Goal: Transaction & Acquisition: Purchase product/service

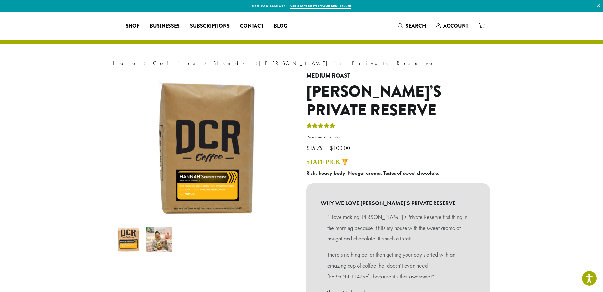
select select "**********"
click at [418, 27] on span "Search" at bounding box center [416, 25] width 20 height 7
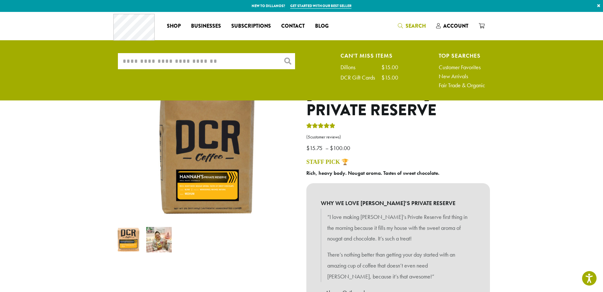
click at [245, 60] on input "What are you searching for?" at bounding box center [206, 61] width 177 height 16
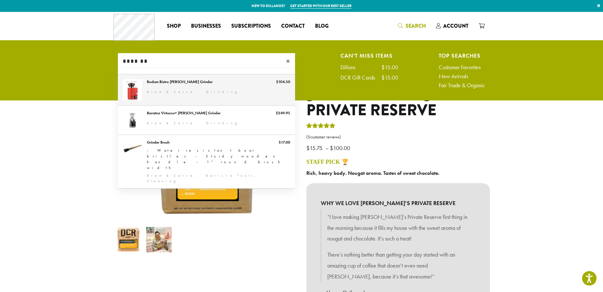
type input "*******"
click at [177, 83] on link "Bodum Bistro [PERSON_NAME] Grinder" at bounding box center [206, 89] width 177 height 31
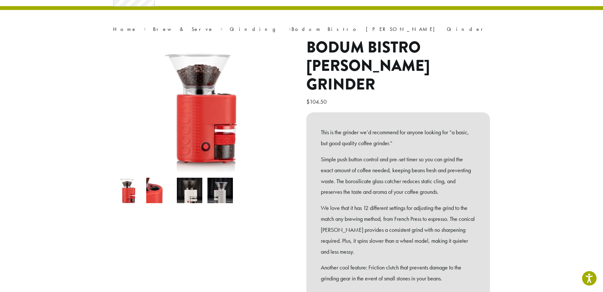
scroll to position [33, 0]
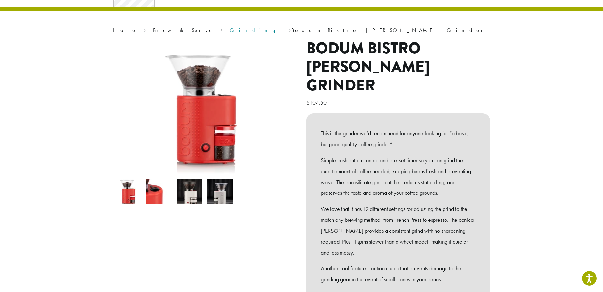
click at [230, 31] on link "Grinding" at bounding box center [256, 30] width 52 height 7
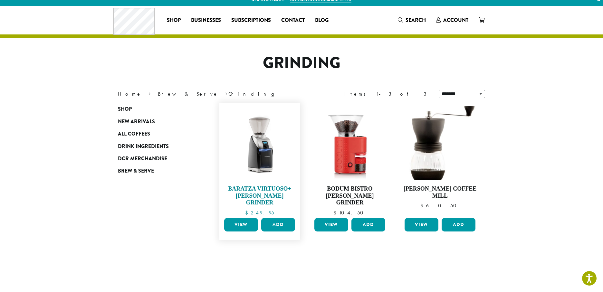
scroll to position [13, 0]
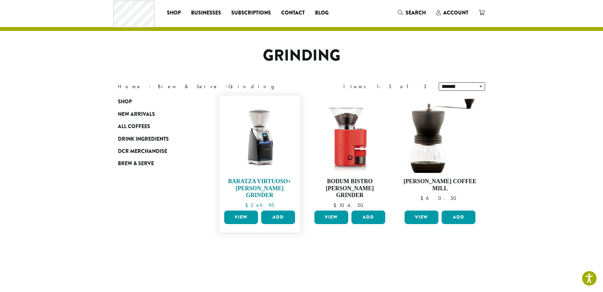
click at [265, 161] on img at bounding box center [260, 136] width 74 height 74
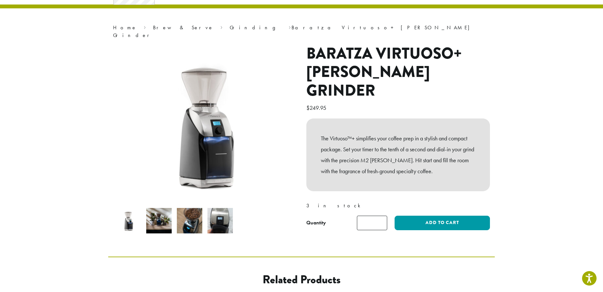
scroll to position [46, 0]
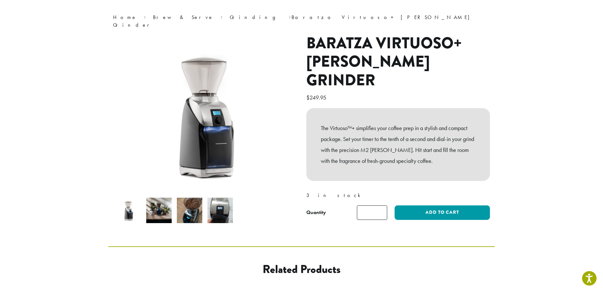
click at [168, 208] on img at bounding box center [158, 210] width 25 height 25
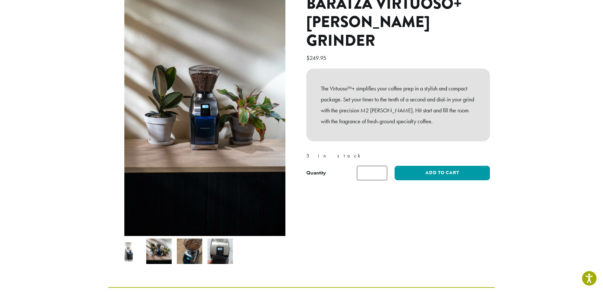
scroll to position [97, 0]
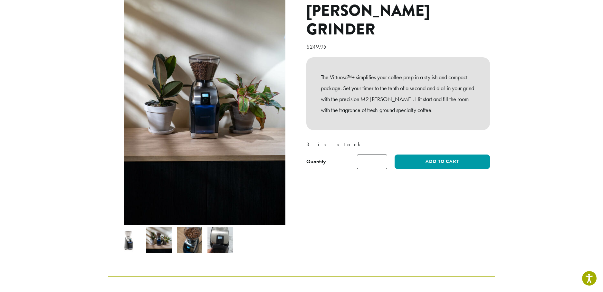
click at [190, 233] on img at bounding box center [189, 239] width 25 height 25
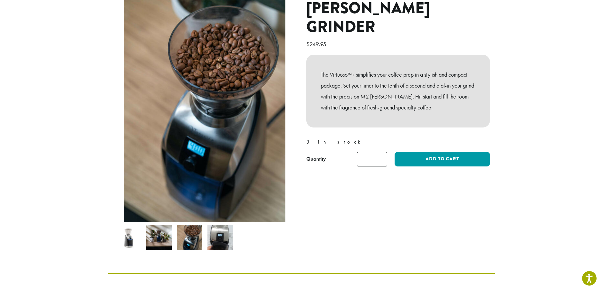
scroll to position [99, 0]
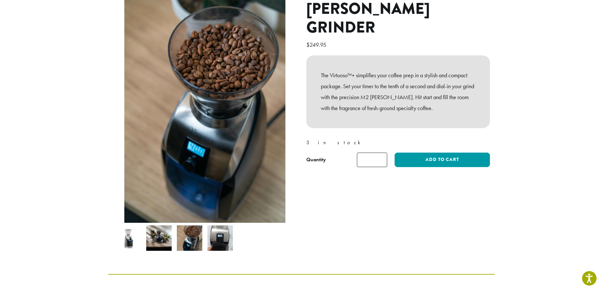
click at [225, 241] on img at bounding box center [219, 237] width 25 height 25
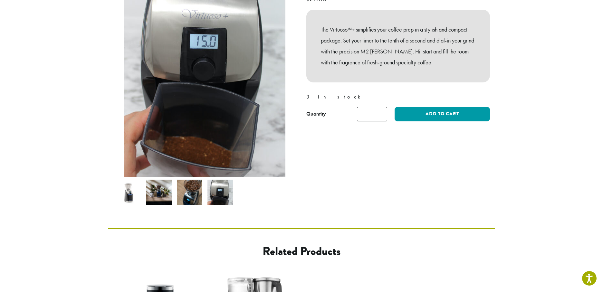
scroll to position [0, 0]
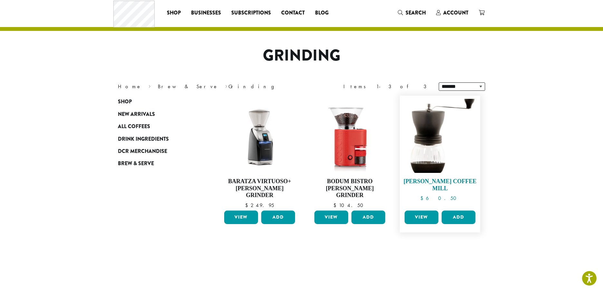
click at [432, 154] on img at bounding box center [440, 136] width 74 height 74
click at [346, 163] on img at bounding box center [349, 136] width 63 height 74
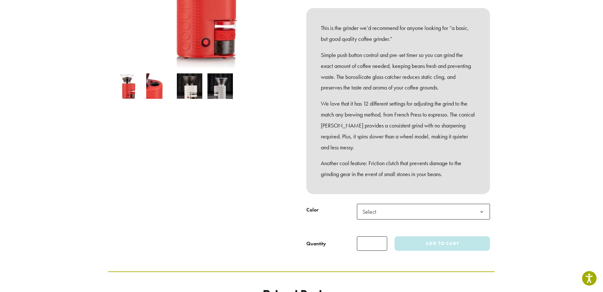
scroll to position [150, 0]
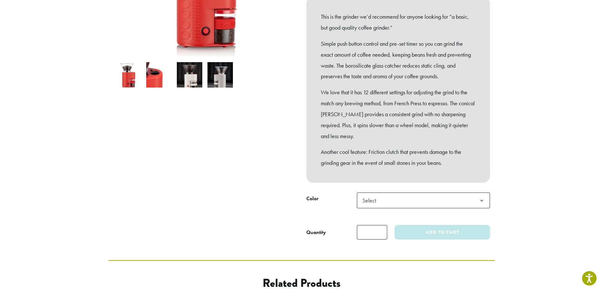
click at [386, 193] on span "Select" at bounding box center [423, 201] width 133 height 16
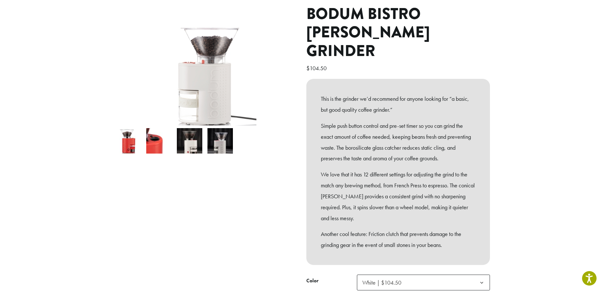
scroll to position [67, 0]
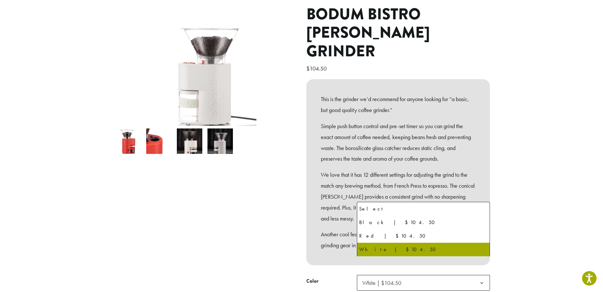
click at [396, 279] on span "White | $104.50" at bounding box center [381, 282] width 39 height 7
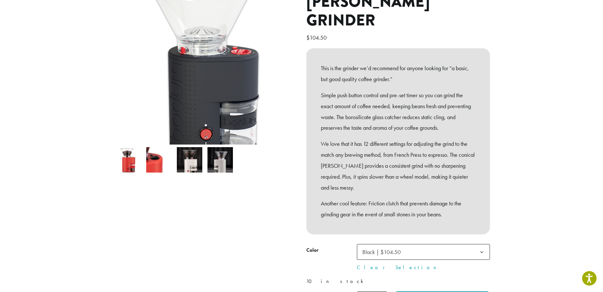
scroll to position [100, 0]
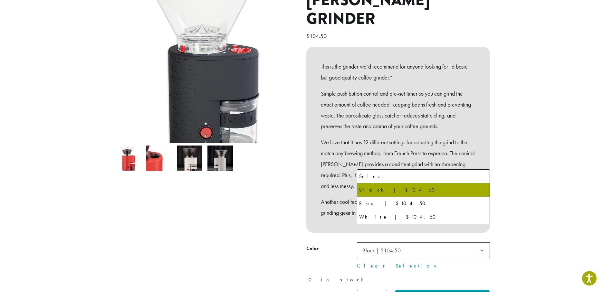
click at [398, 247] on span "Black | $104.50" at bounding box center [381, 250] width 38 height 7
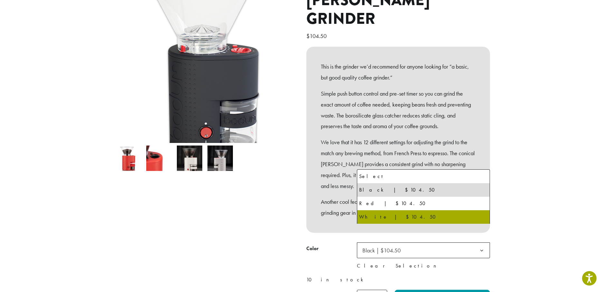
select select "*****"
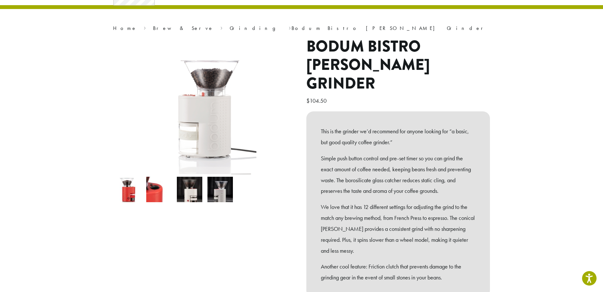
scroll to position [35, 0]
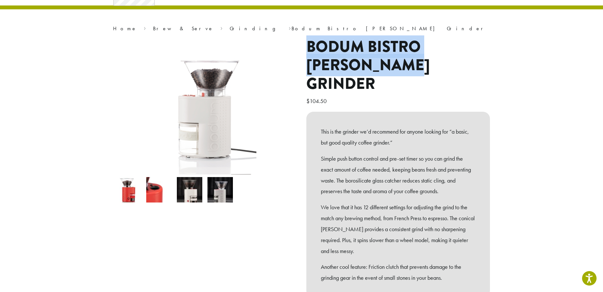
drag, startPoint x: 308, startPoint y: 46, endPoint x: 376, endPoint y: 64, distance: 70.2
click at [376, 64] on h1 "Bodum Bistro [PERSON_NAME] Grinder" at bounding box center [398, 66] width 184 height 56
copy h1 "Bodum Bistro [PERSON_NAME] Grinder"
